Goal: Navigation & Orientation: Go to known website

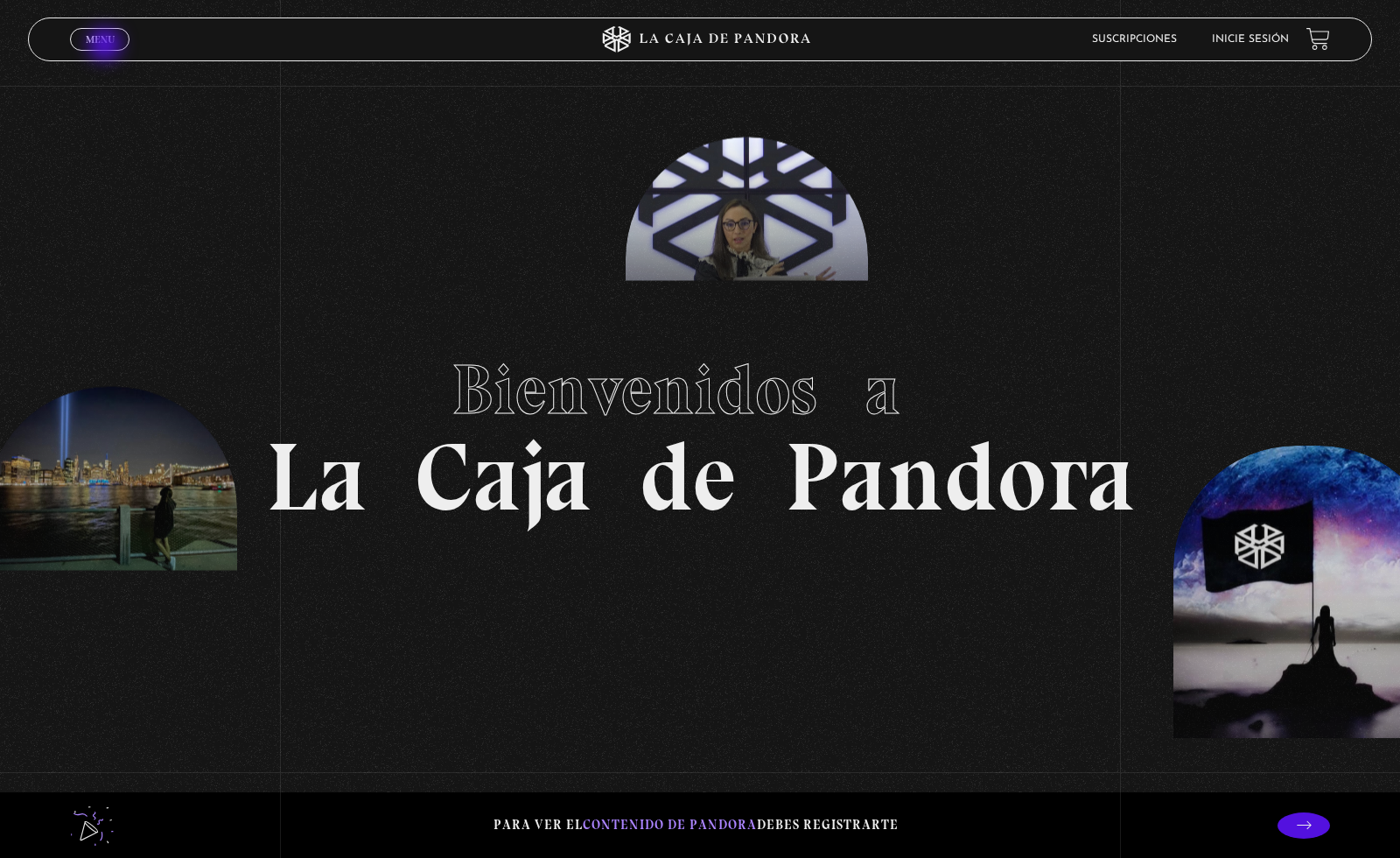
click at [104, 42] on span "Menu" at bounding box center [101, 38] width 29 height 10
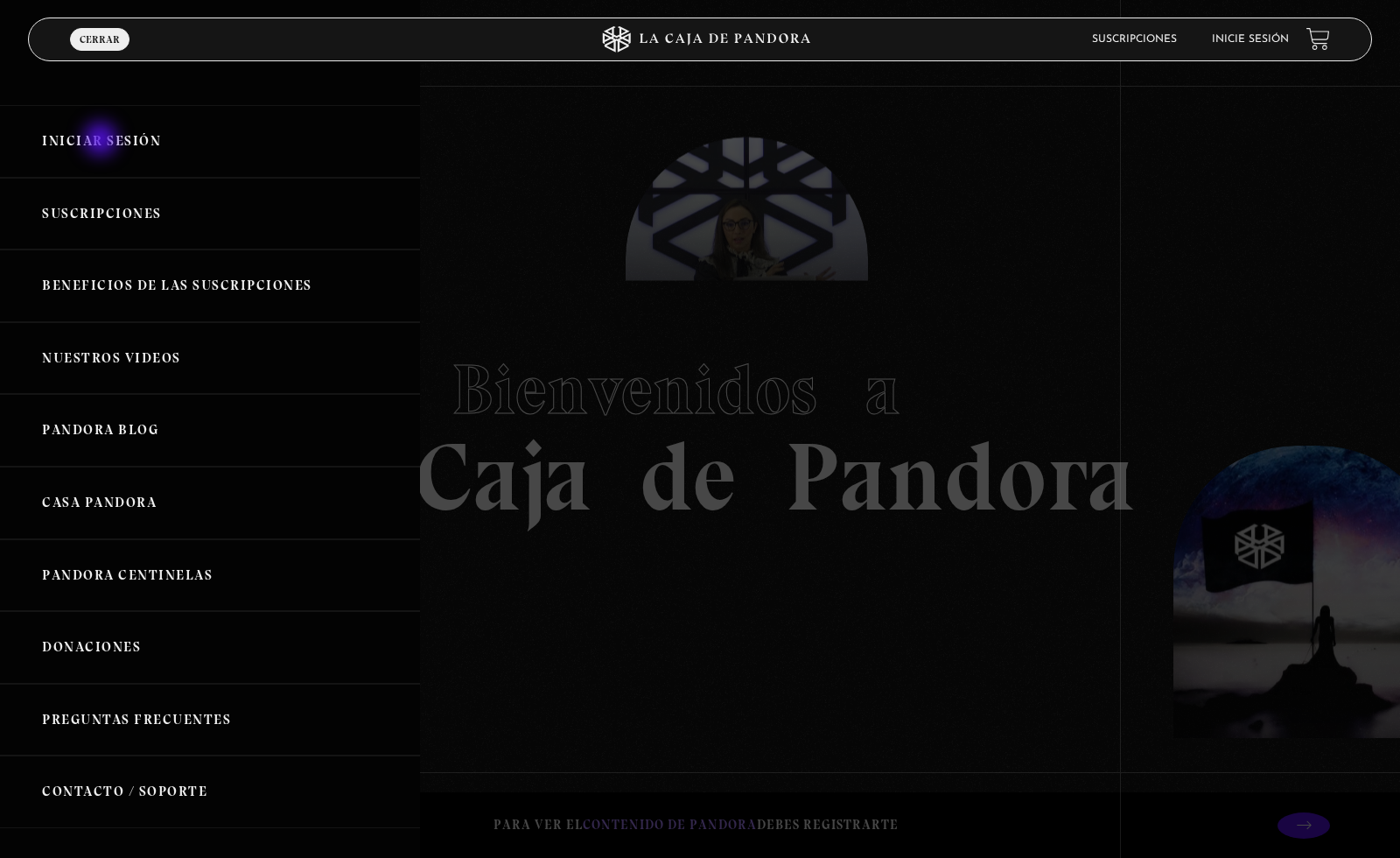
click at [103, 141] on link "Iniciar Sesión" at bounding box center [210, 141] width 420 height 72
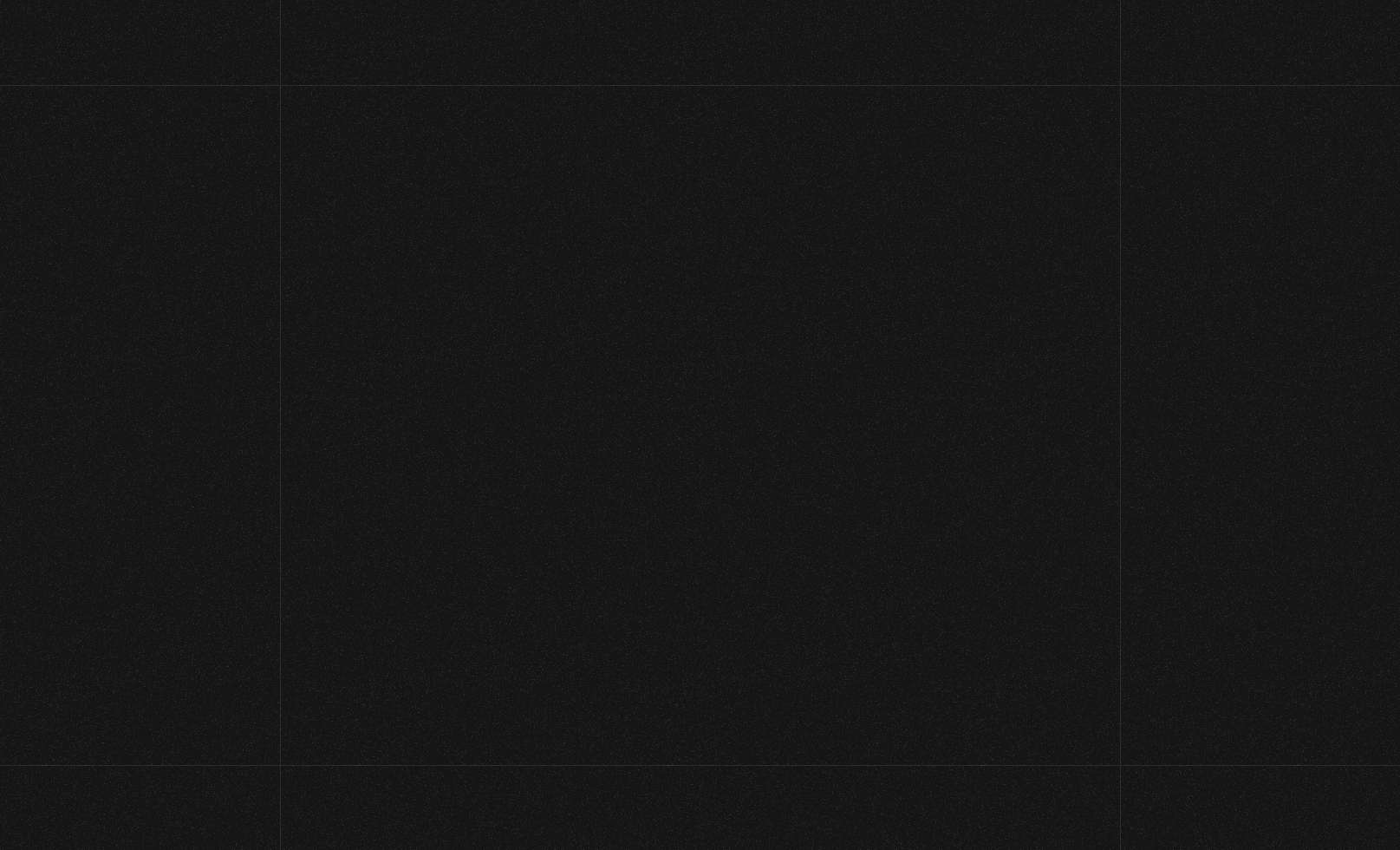
type input "[EMAIL_ADDRESS][DOMAIN_NAME]"
click at [699, 607] on input "Acceder" at bounding box center [700, 610] width 239 height 44
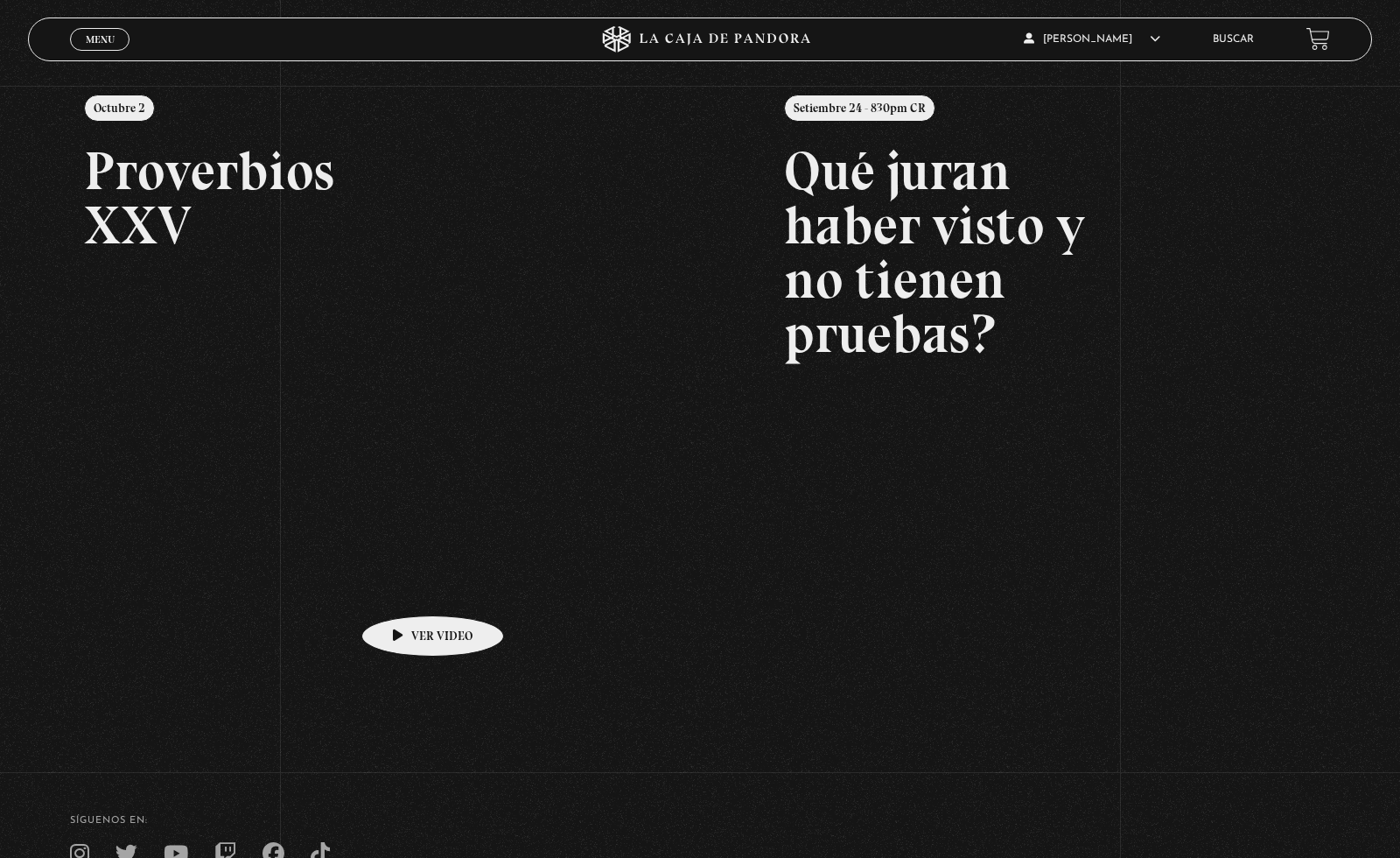
scroll to position [260, 0]
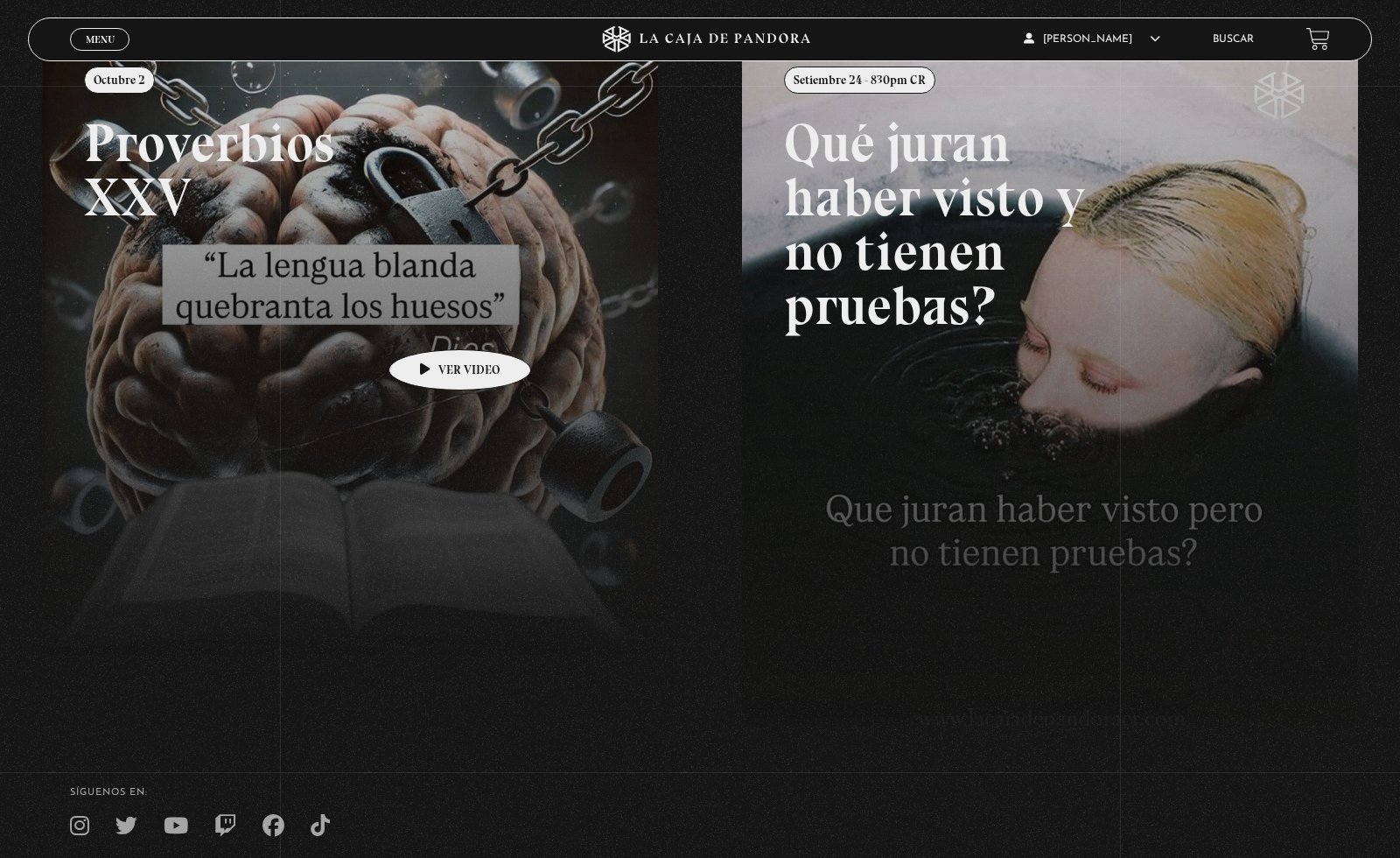
click at [432, 323] on link at bounding box center [742, 469] width 1400 height 858
